Goal: Task Accomplishment & Management: Manage account settings

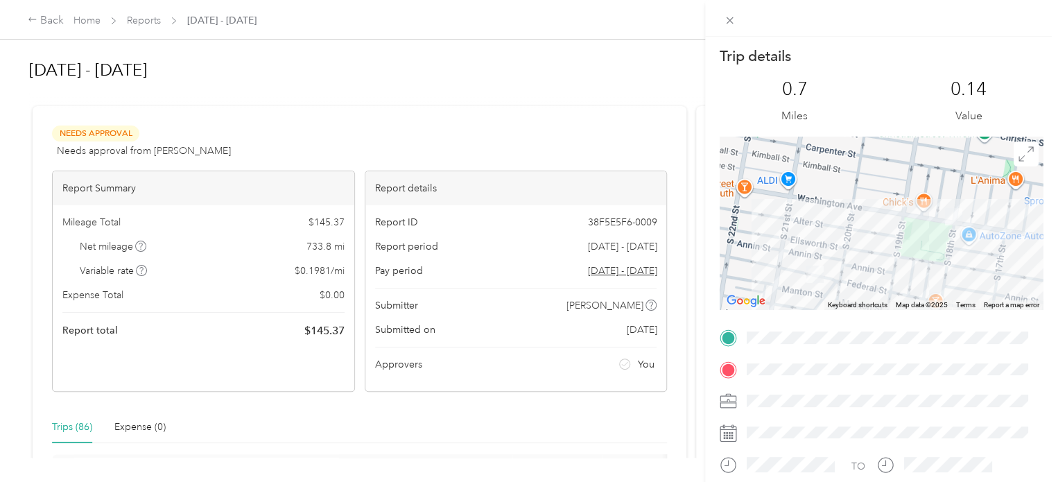
scroll to position [277, 0]
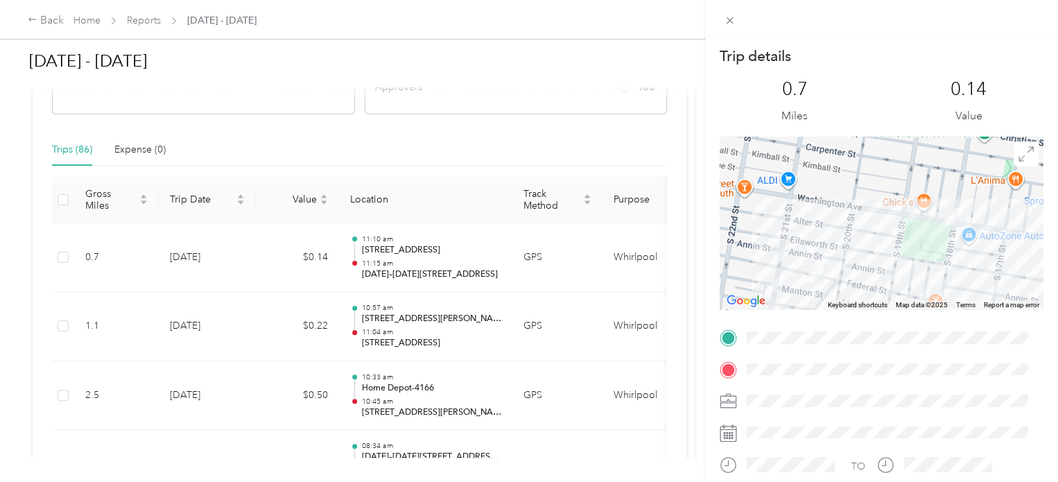
drag, startPoint x: 553, startPoint y: 139, endPoint x: 460, endPoint y: 313, distance: 196.7
click at [553, 139] on div "Trip details This trip cannot be edited because it is either under review, appr…" at bounding box center [529, 241] width 1058 height 482
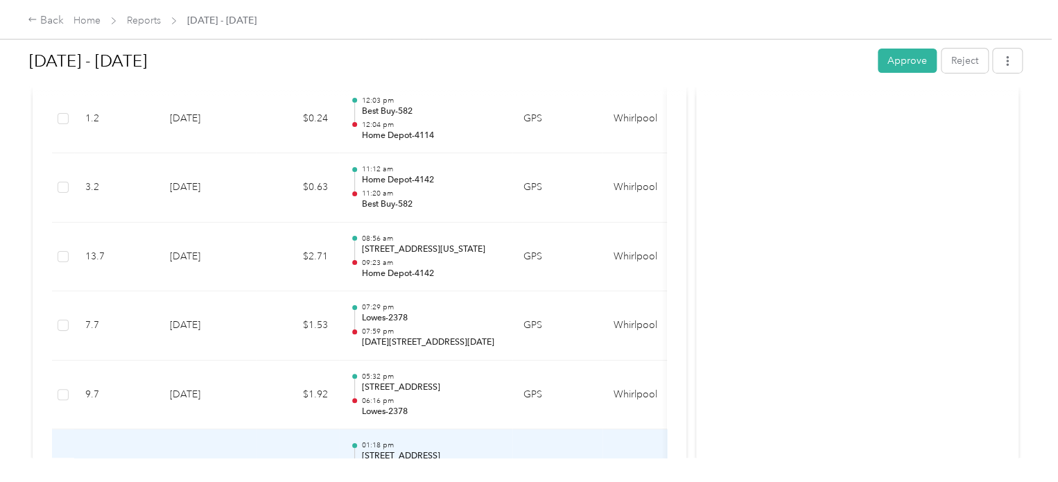
scroll to position [2289, 0]
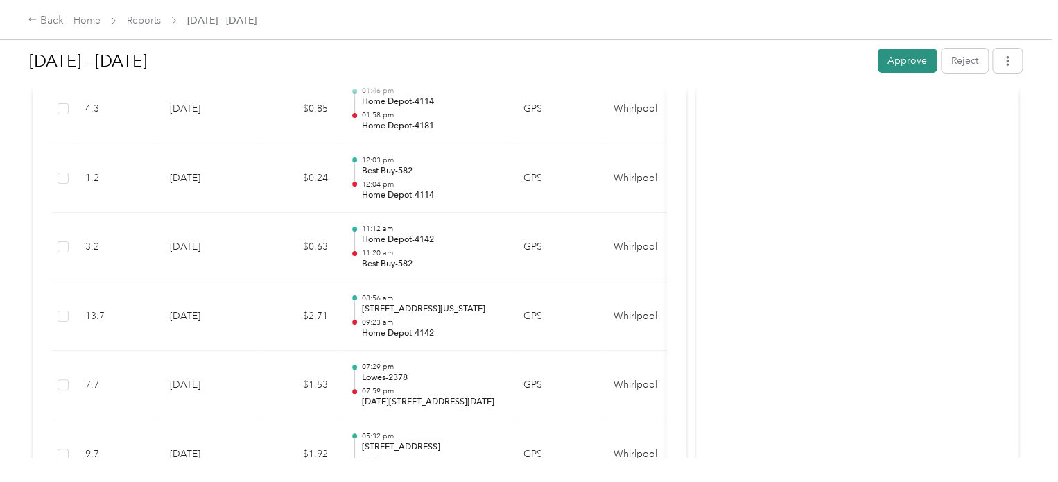
click at [907, 55] on button "Approve" at bounding box center [907, 61] width 59 height 24
click at [136, 21] on link "Reports" at bounding box center [144, 21] width 34 height 12
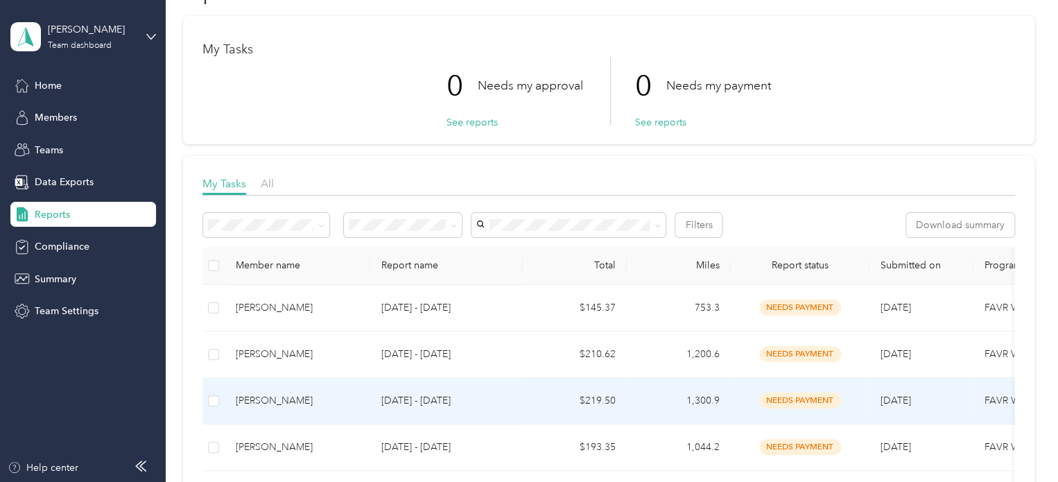
scroll to position [139, 0]
